Goal: Task Accomplishment & Management: Complete application form

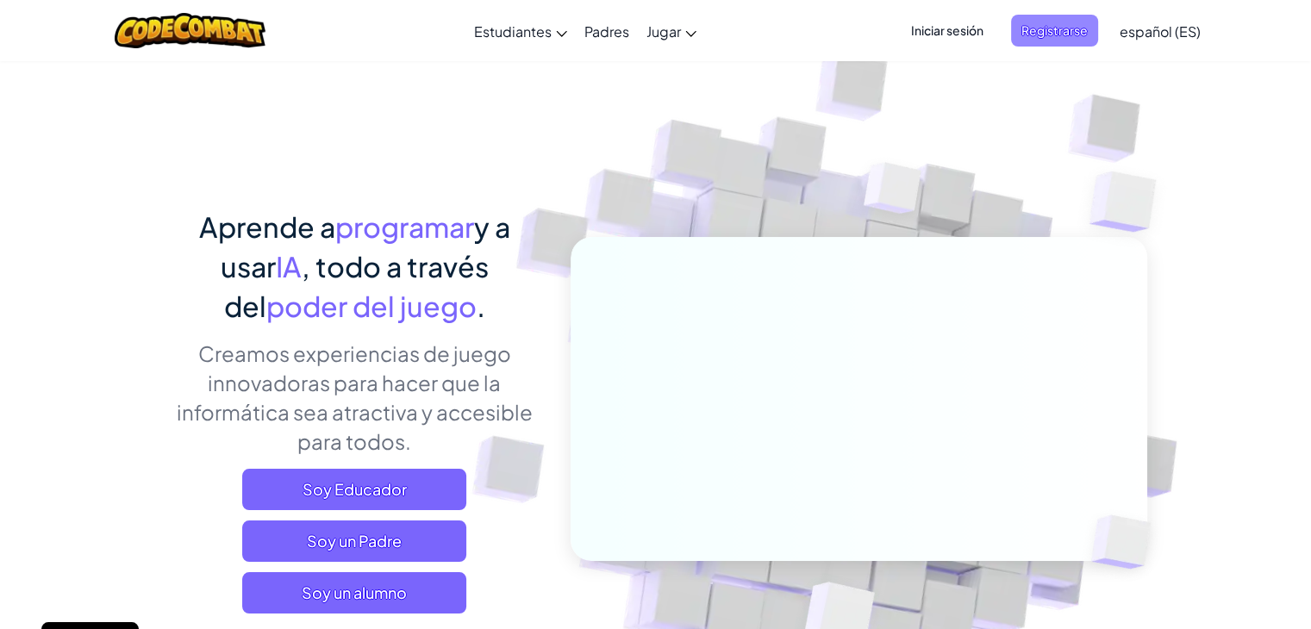
click at [1058, 25] on span "Registrarse" at bounding box center [1054, 31] width 87 height 32
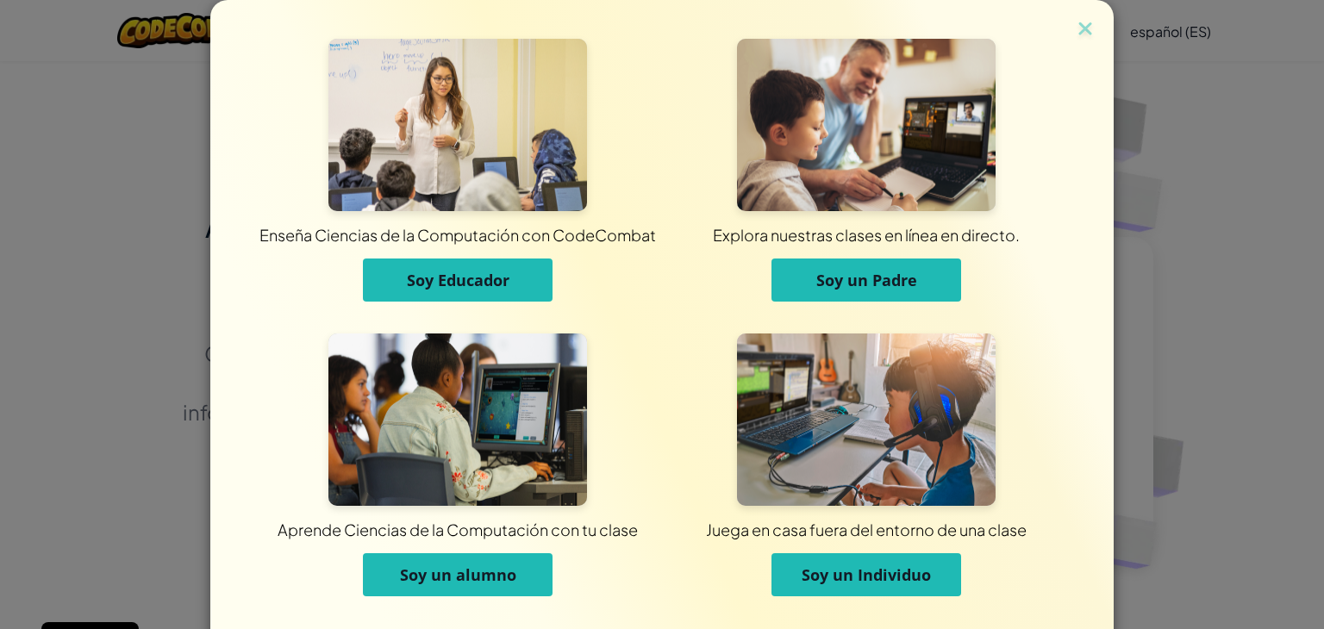
click at [491, 577] on span "Soy un alumno" at bounding box center [458, 574] width 116 height 21
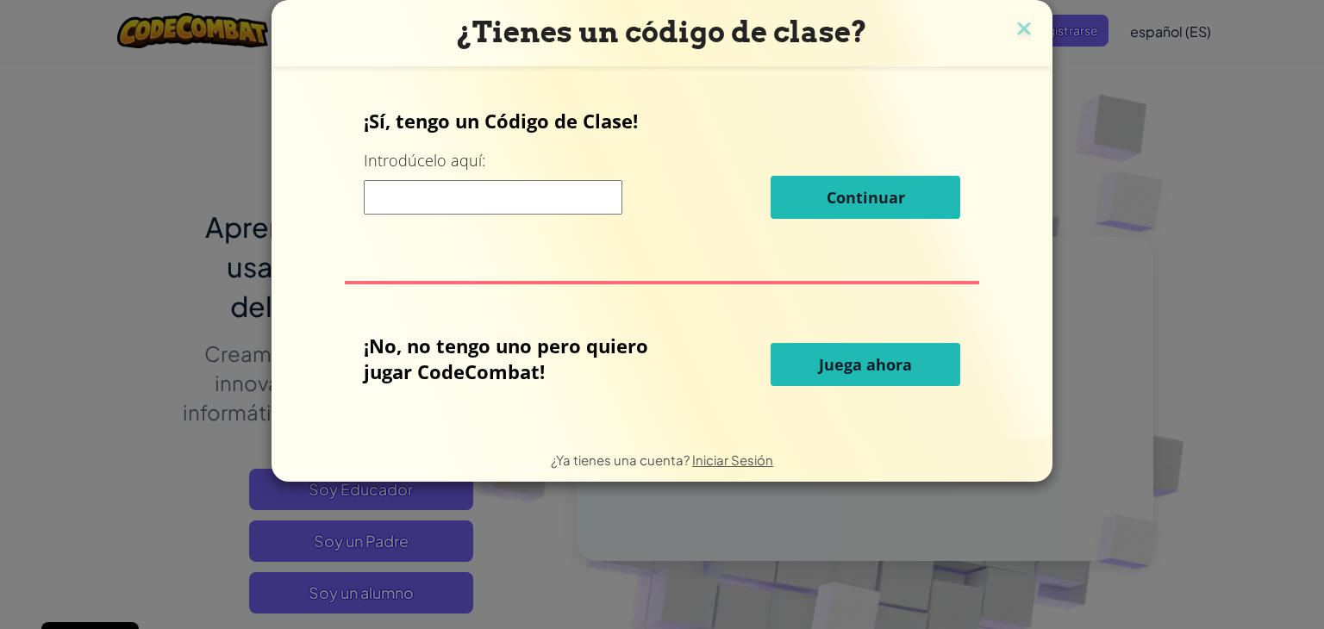
click at [506, 213] on input at bounding box center [493, 197] width 259 height 34
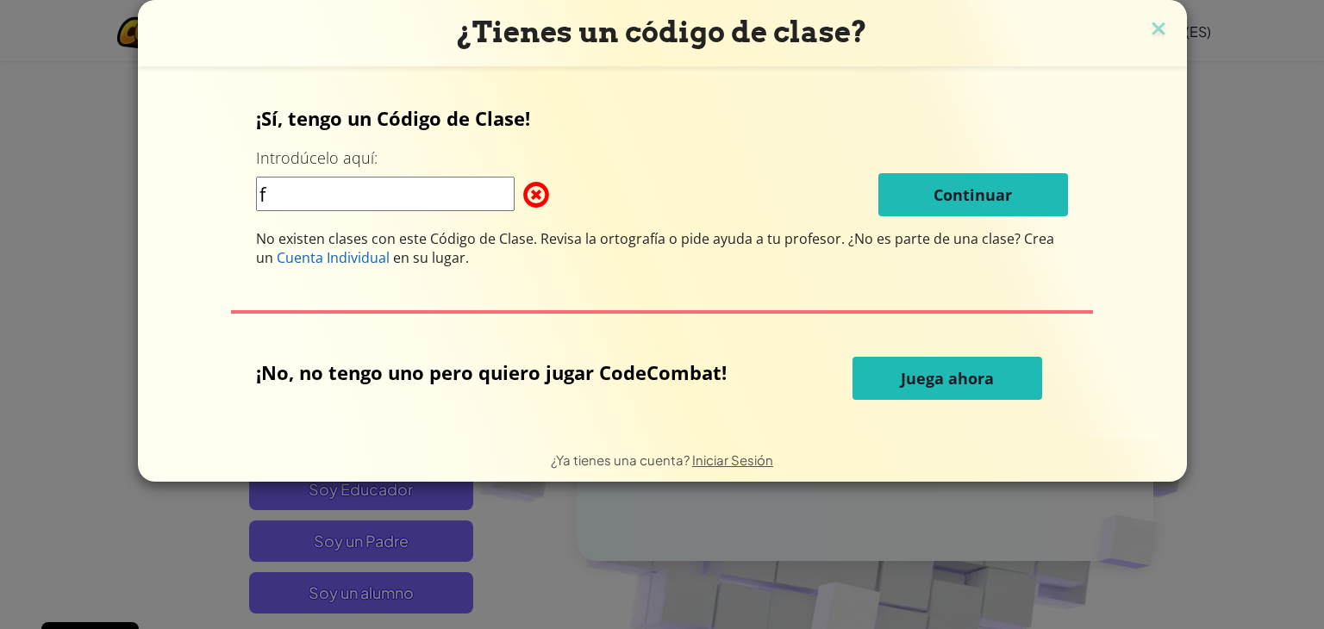
type input "FreeSlowJob"
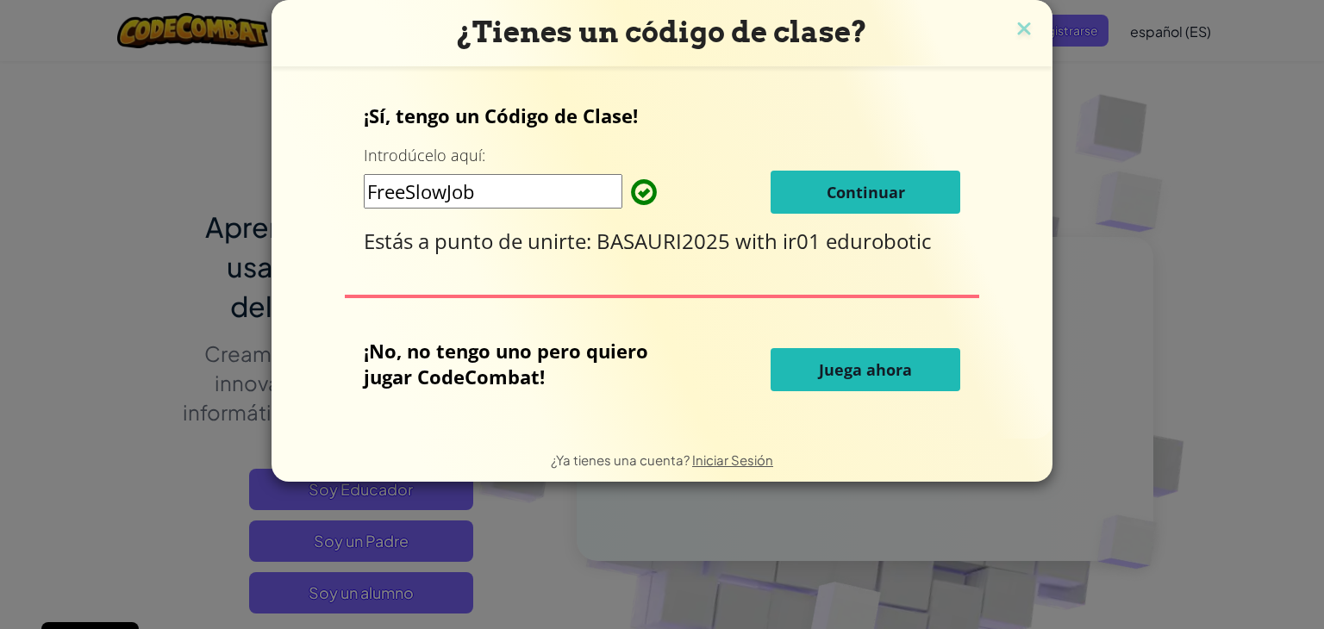
click at [900, 203] on button "Continuar" at bounding box center [865, 192] width 190 height 43
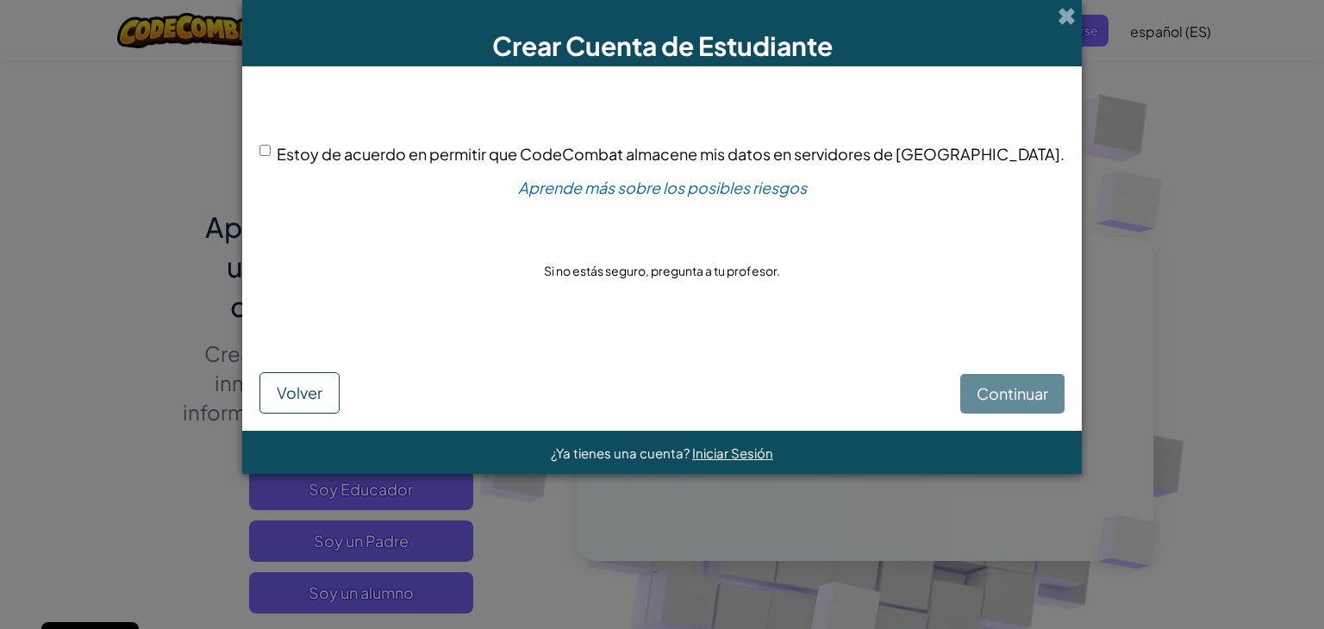
click at [662, 155] on span "Estoy de acuerdo en permitir que CodeCombat almacene mis datos en servidores de…" at bounding box center [671, 154] width 788 height 20
click at [271, 155] on input "Estoy de acuerdo en permitir que CodeCombat almacene mis datos en servidores de…" at bounding box center [264, 150] width 11 height 11
checkbox input "true"
click at [976, 390] on span "Continuar" at bounding box center [1012, 393] width 72 height 20
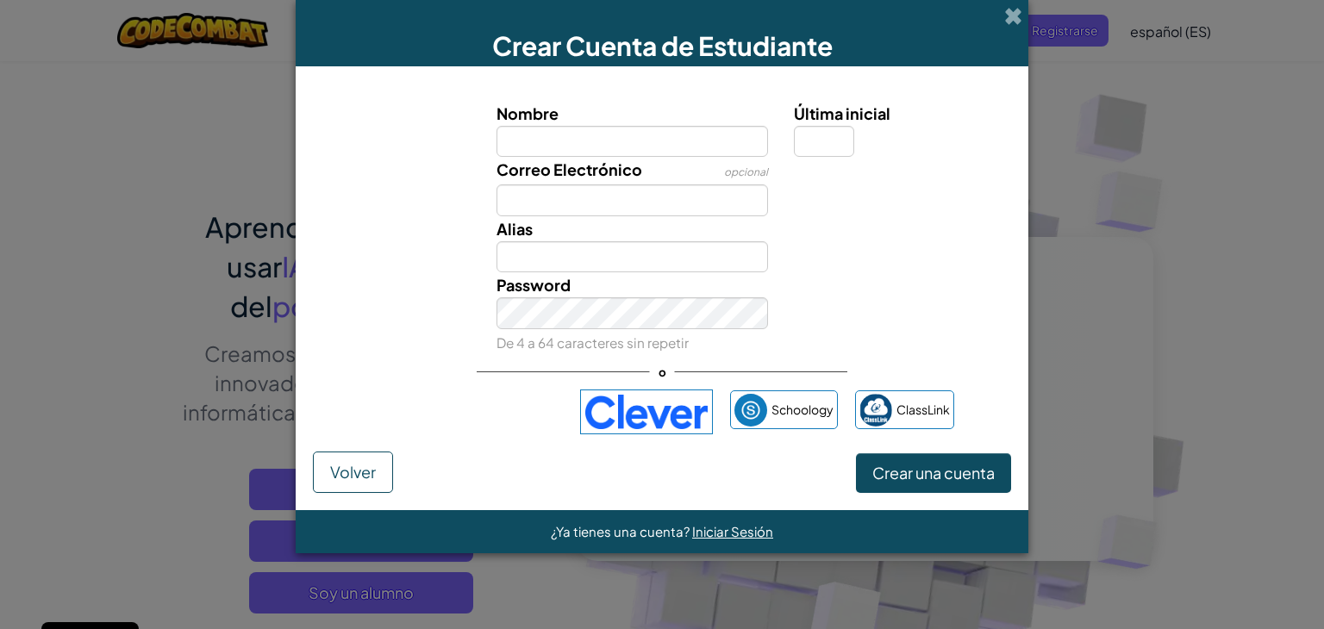
click at [648, 139] on input "Nombre" at bounding box center [632, 142] width 272 height 32
type input "basauri10"
type input "Basauri10"
click at [821, 133] on input "Última inicial" at bounding box center [824, 142] width 60 height 32
type input "1"
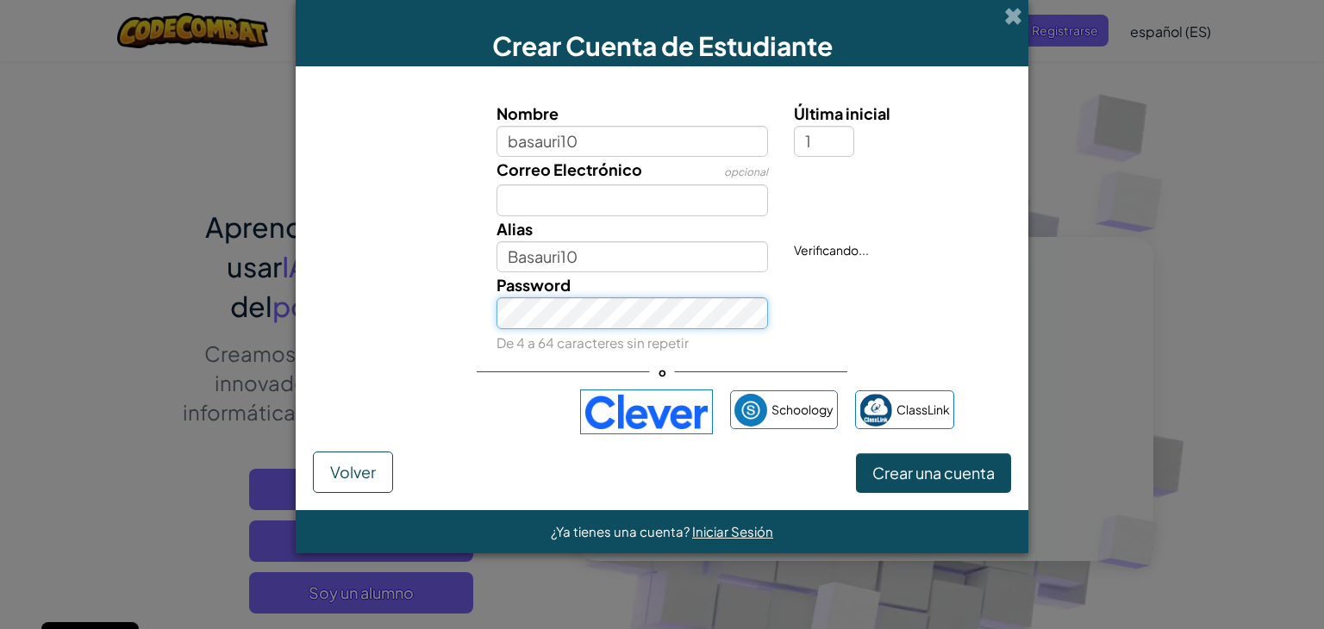
type input "Basauri101"
click at [497, 449] on div "Nombre basauri10 Última inicial 1 Correo Electrónico opcional Alias Basauri101 …" at bounding box center [662, 268] width 698 height 368
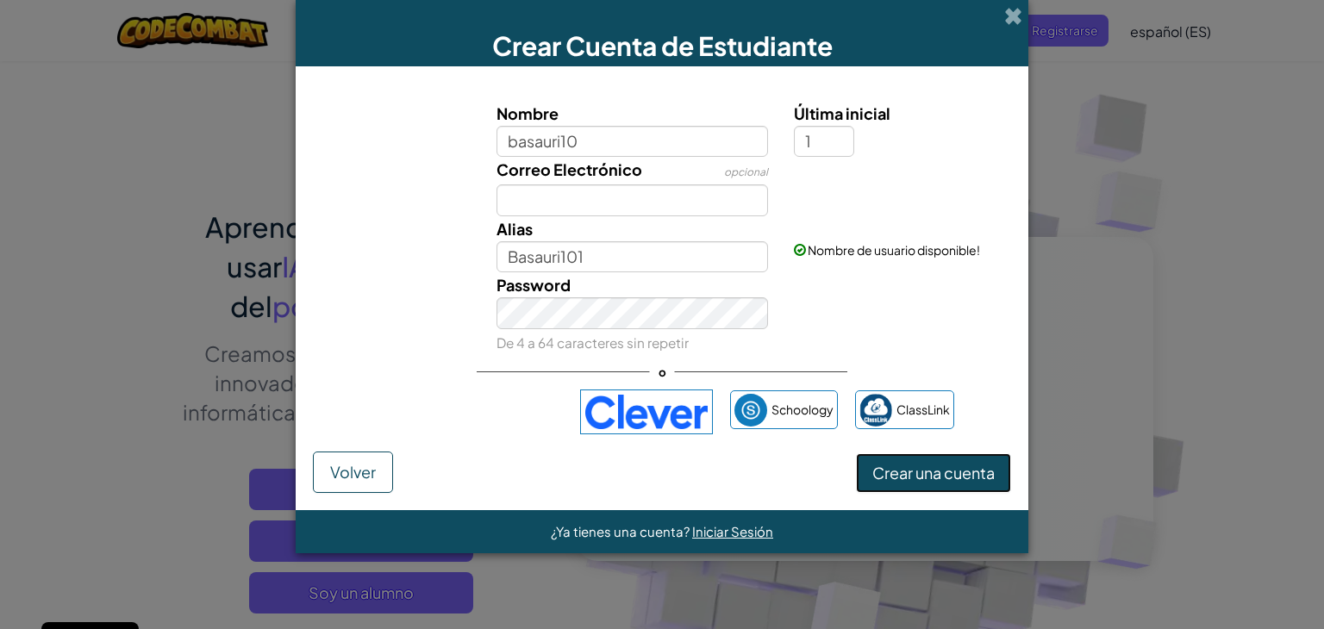
click at [917, 478] on span "Crear una cuenta" at bounding box center [933, 473] width 122 height 20
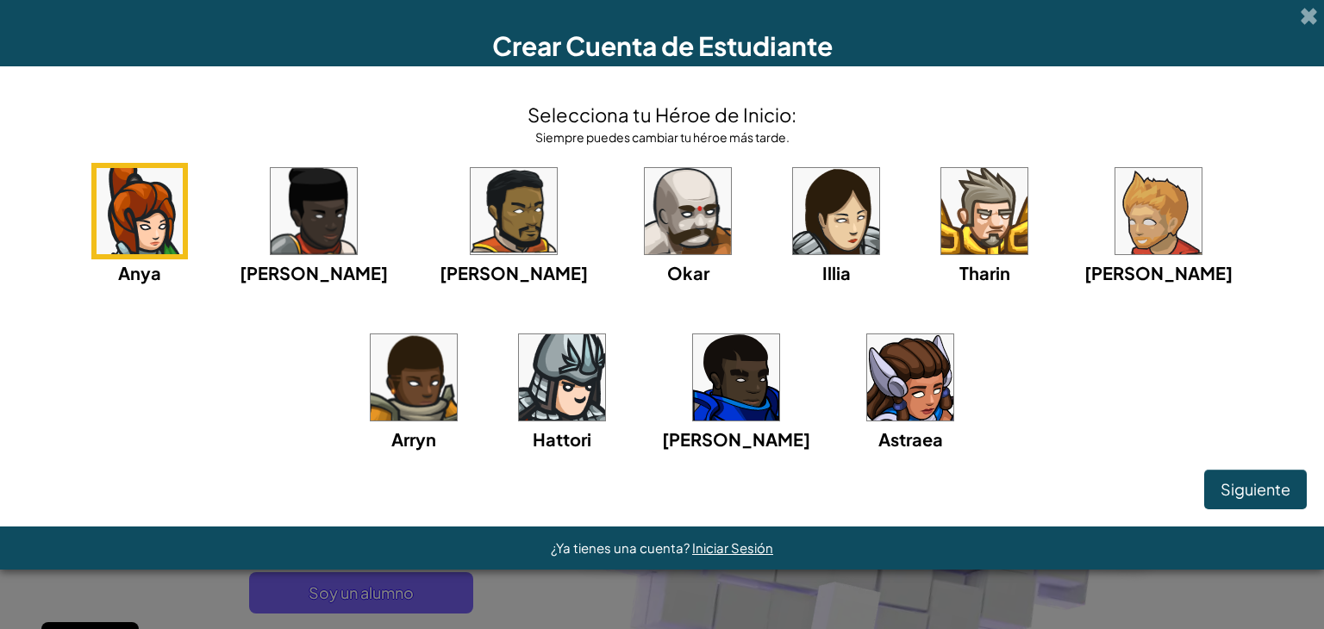
click at [1241, 484] on span "Siguiente" at bounding box center [1255, 489] width 70 height 20
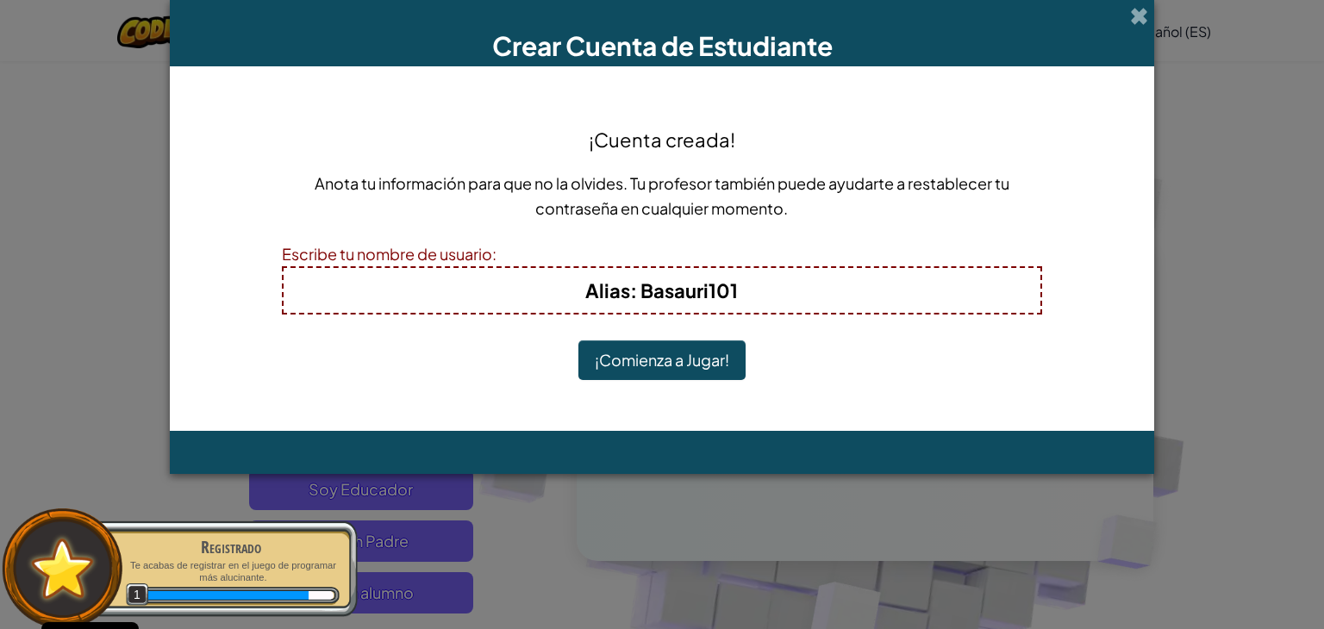
click at [699, 373] on button "¡Comienza a Jugar!" at bounding box center [661, 360] width 167 height 40
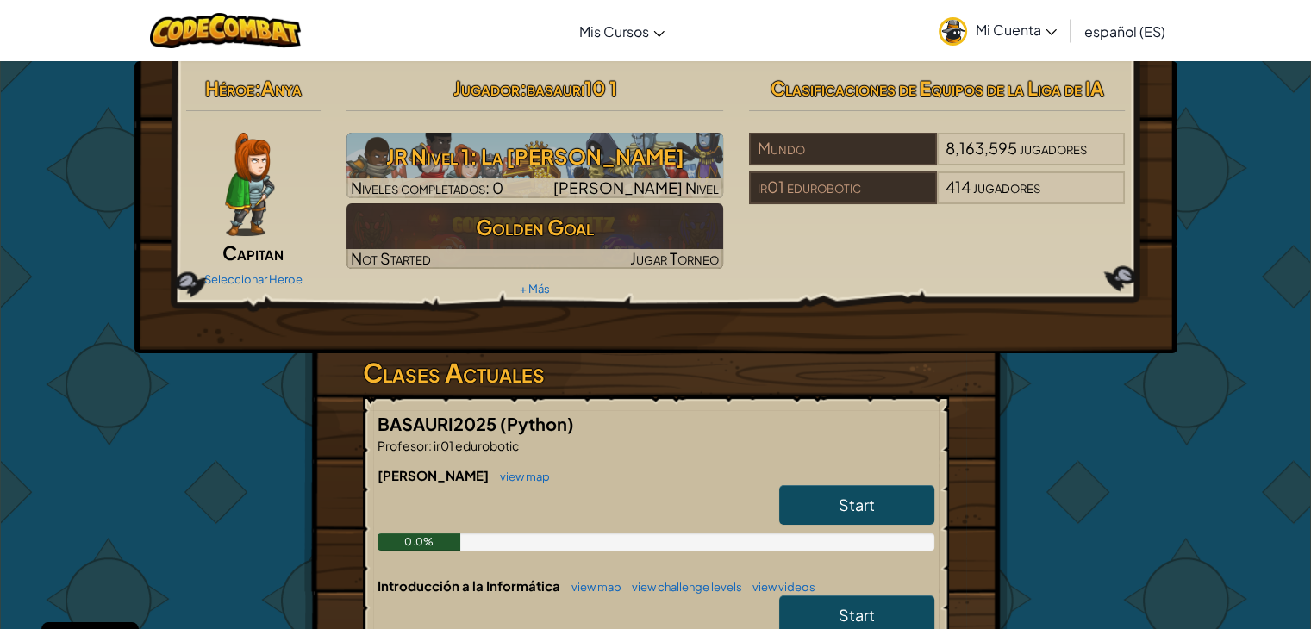
click at [1019, 31] on span "Mi Cuenta" at bounding box center [1015, 30] width 81 height 18
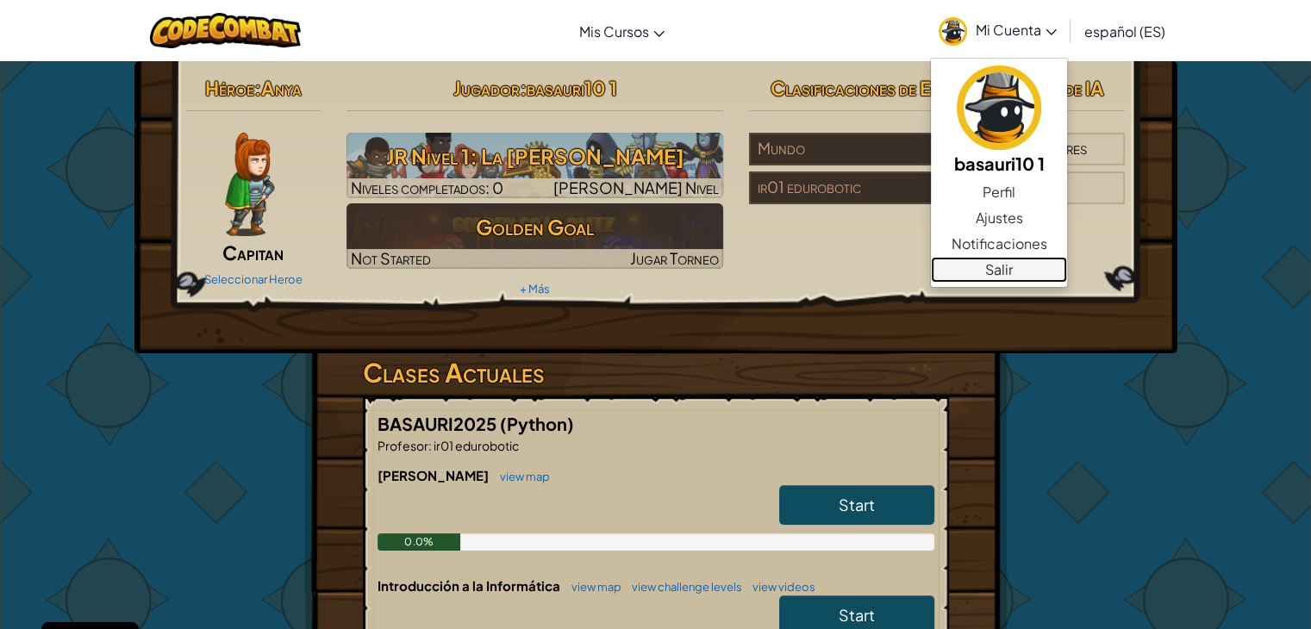
click at [1002, 269] on link "Salir" at bounding box center [999, 270] width 136 height 26
